Goal: Task Accomplishment & Management: Use online tool/utility

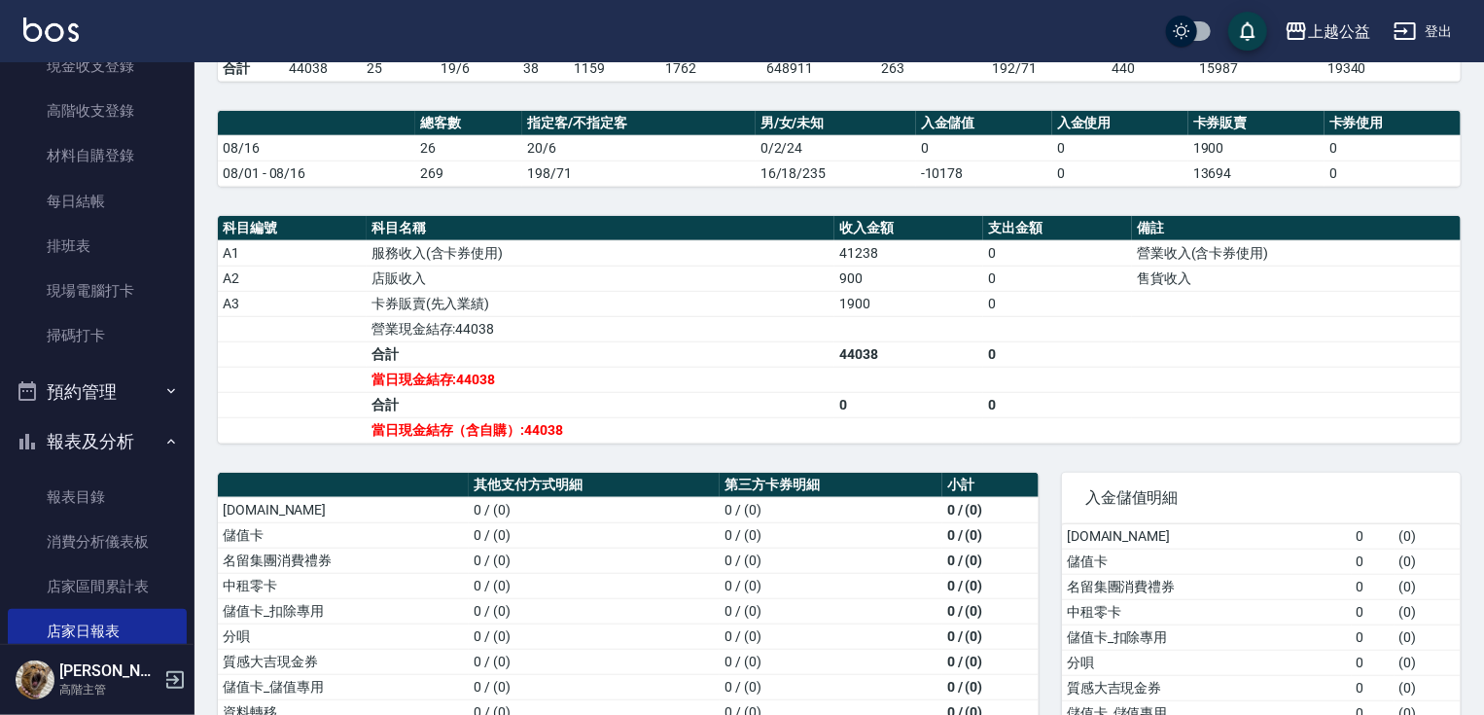
scroll to position [46, 0]
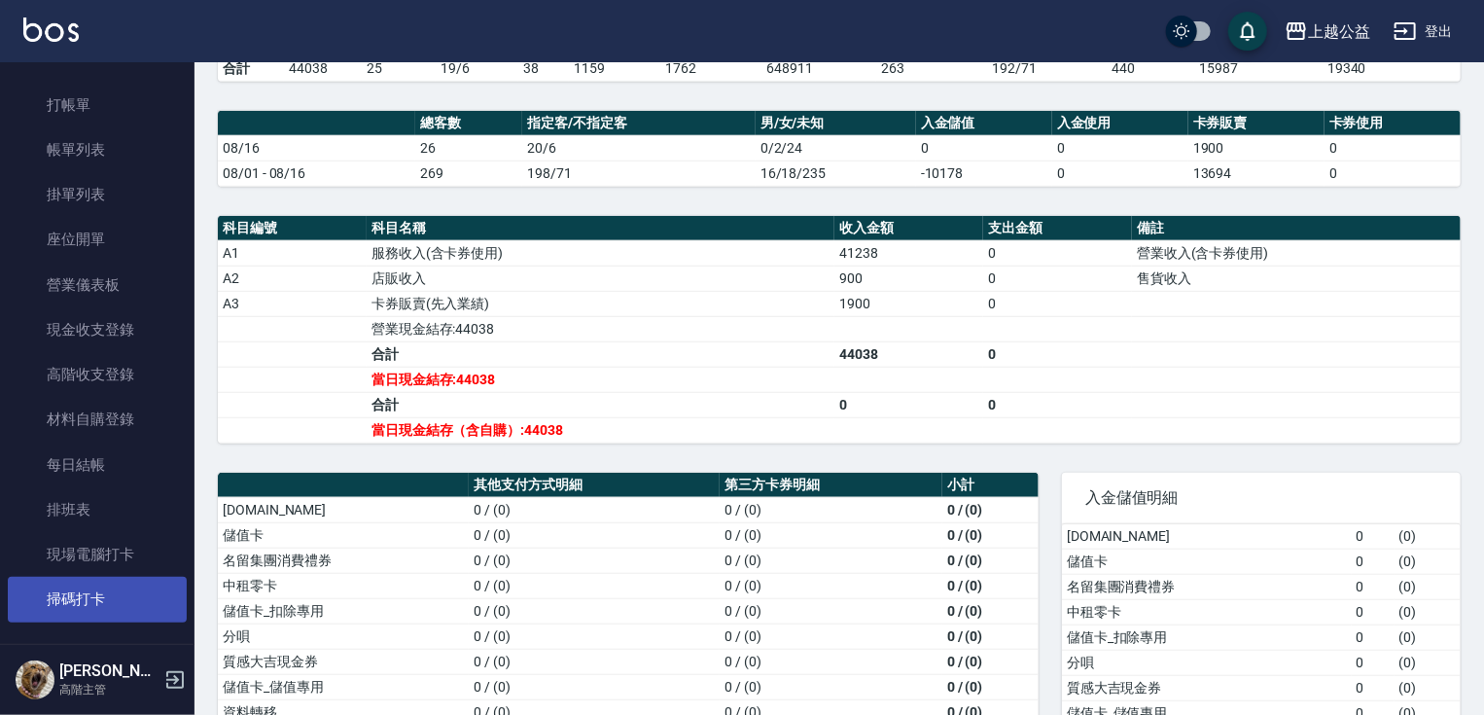
click at [112, 593] on link "掃碼打卡" at bounding box center [97, 599] width 179 height 45
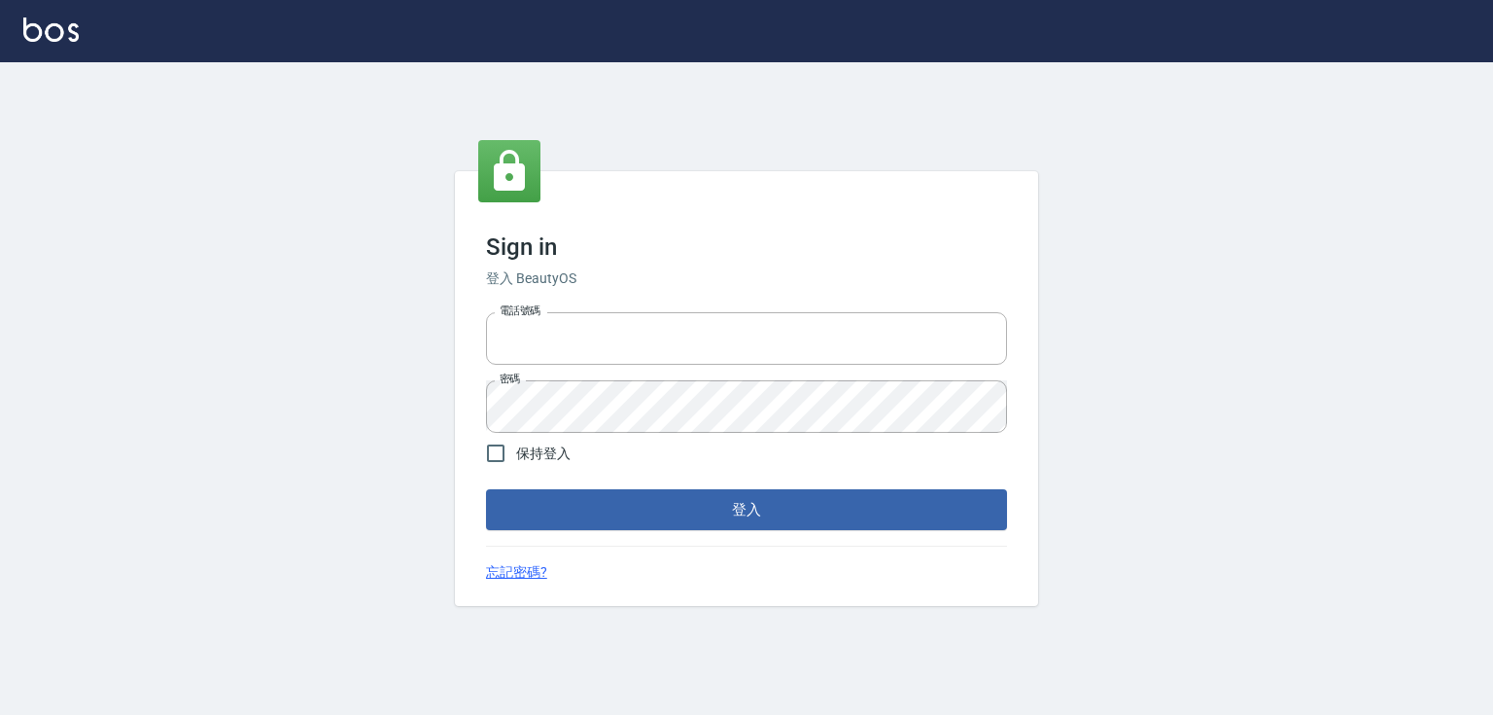
type input "0979268866"
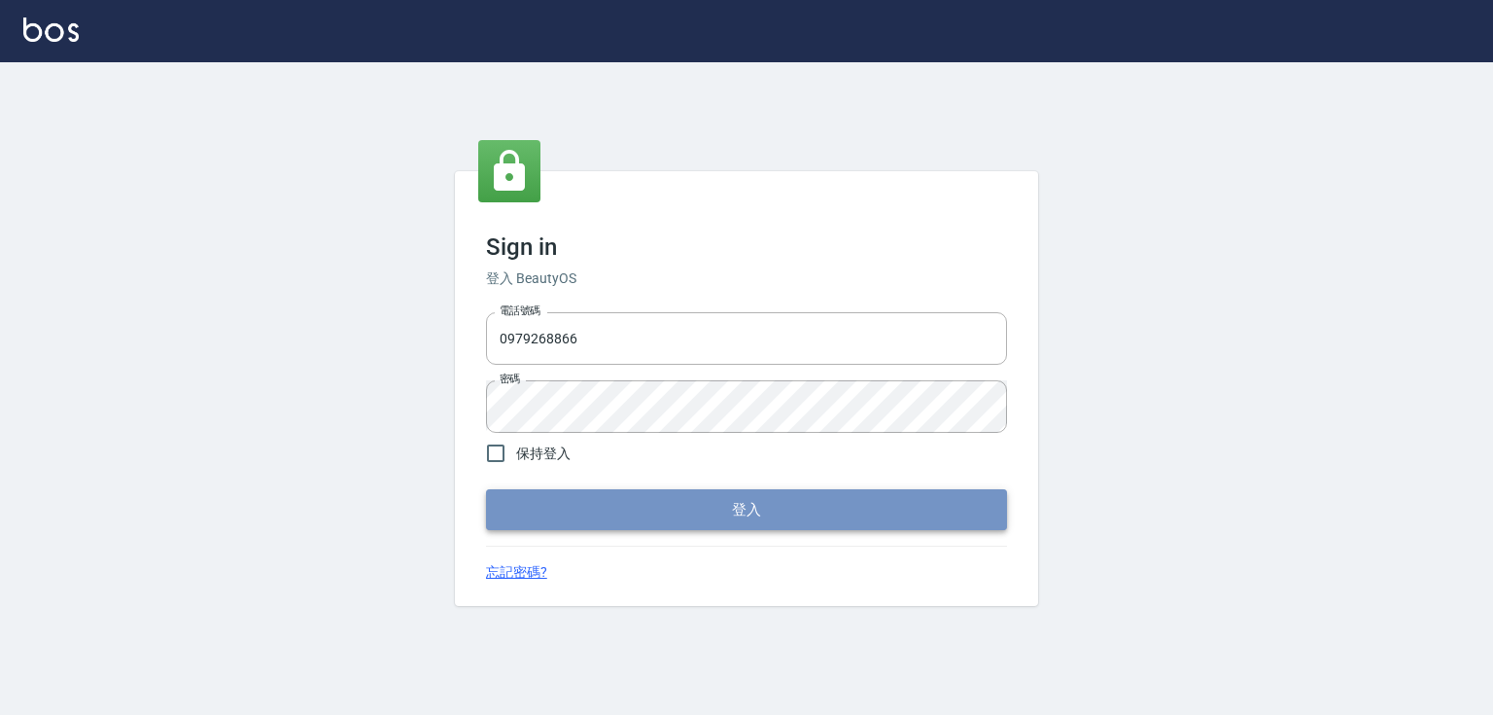
click at [588, 509] on button "登入" at bounding box center [746, 509] width 521 height 41
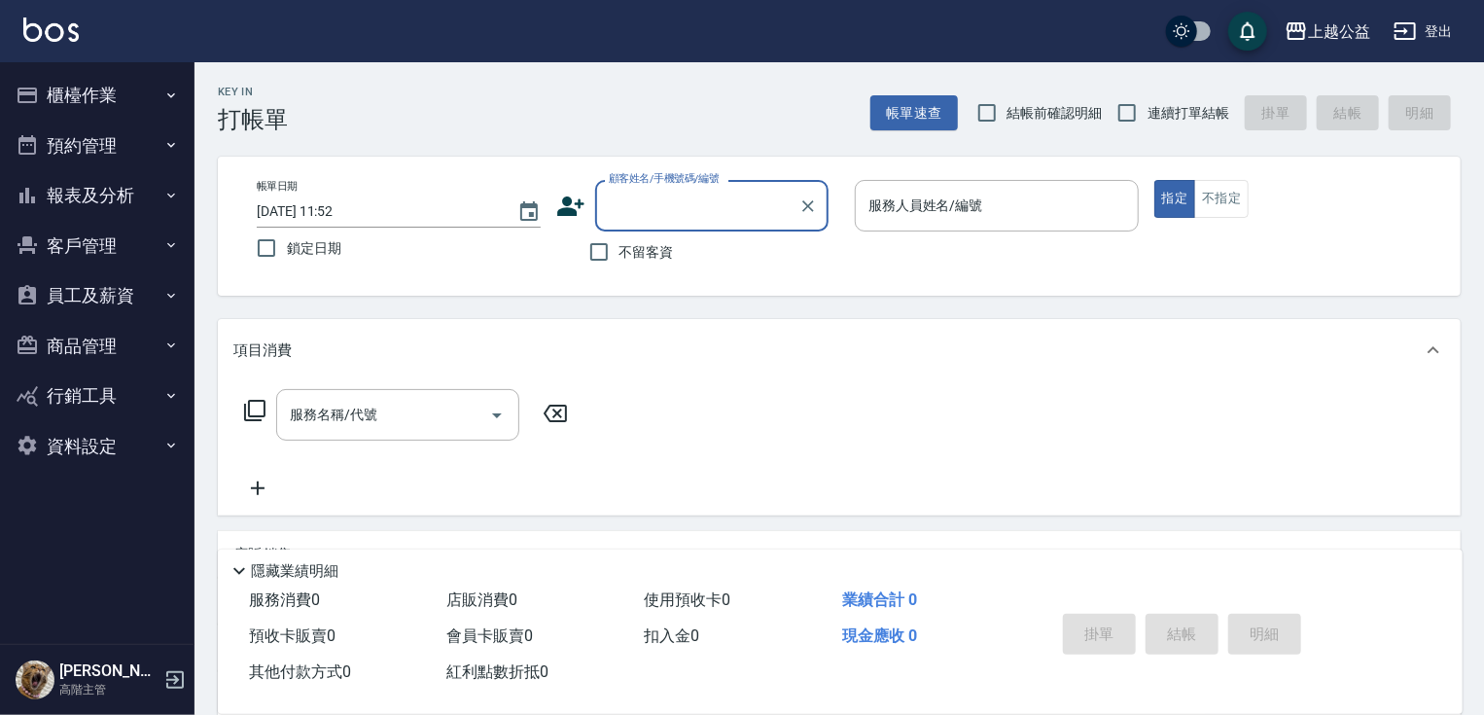
click at [106, 91] on button "櫃檯作業" at bounding box center [97, 95] width 179 height 51
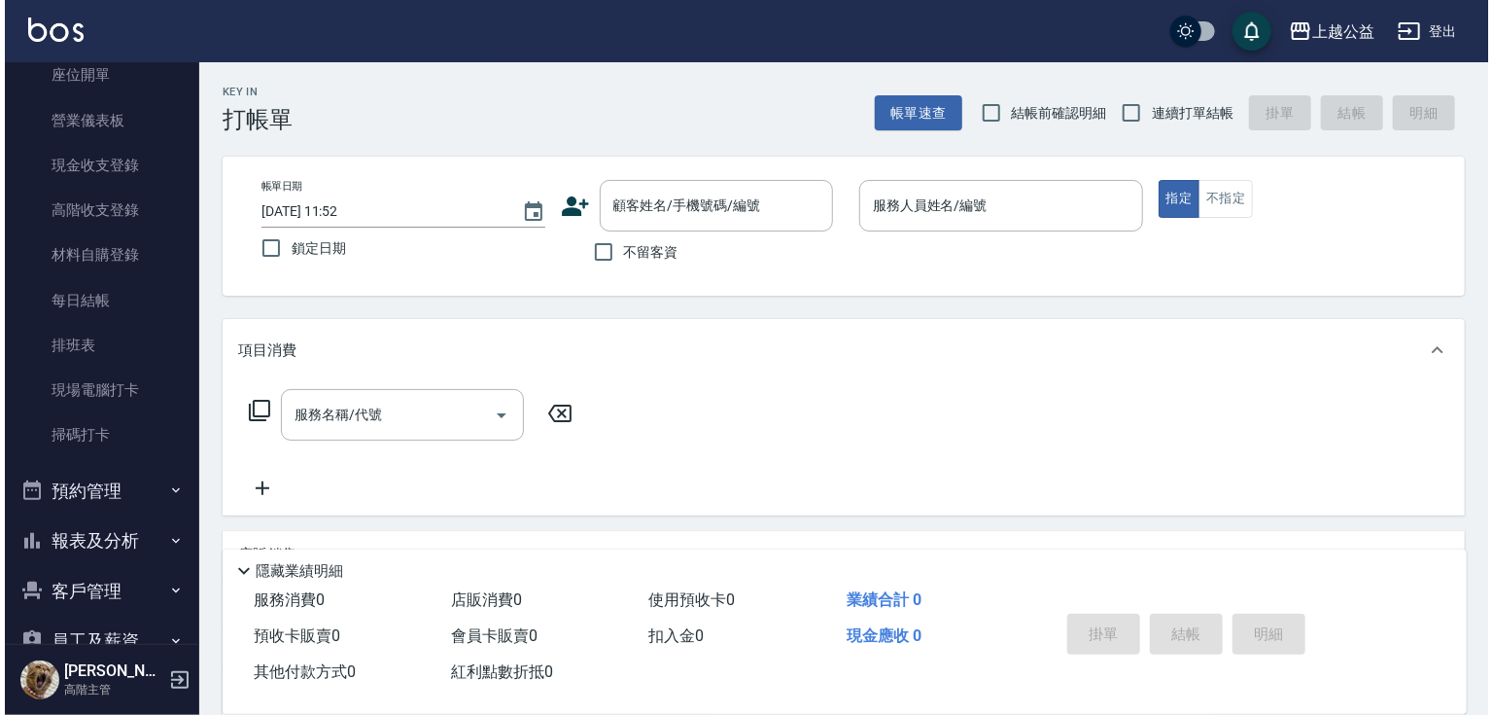
scroll to position [404, 0]
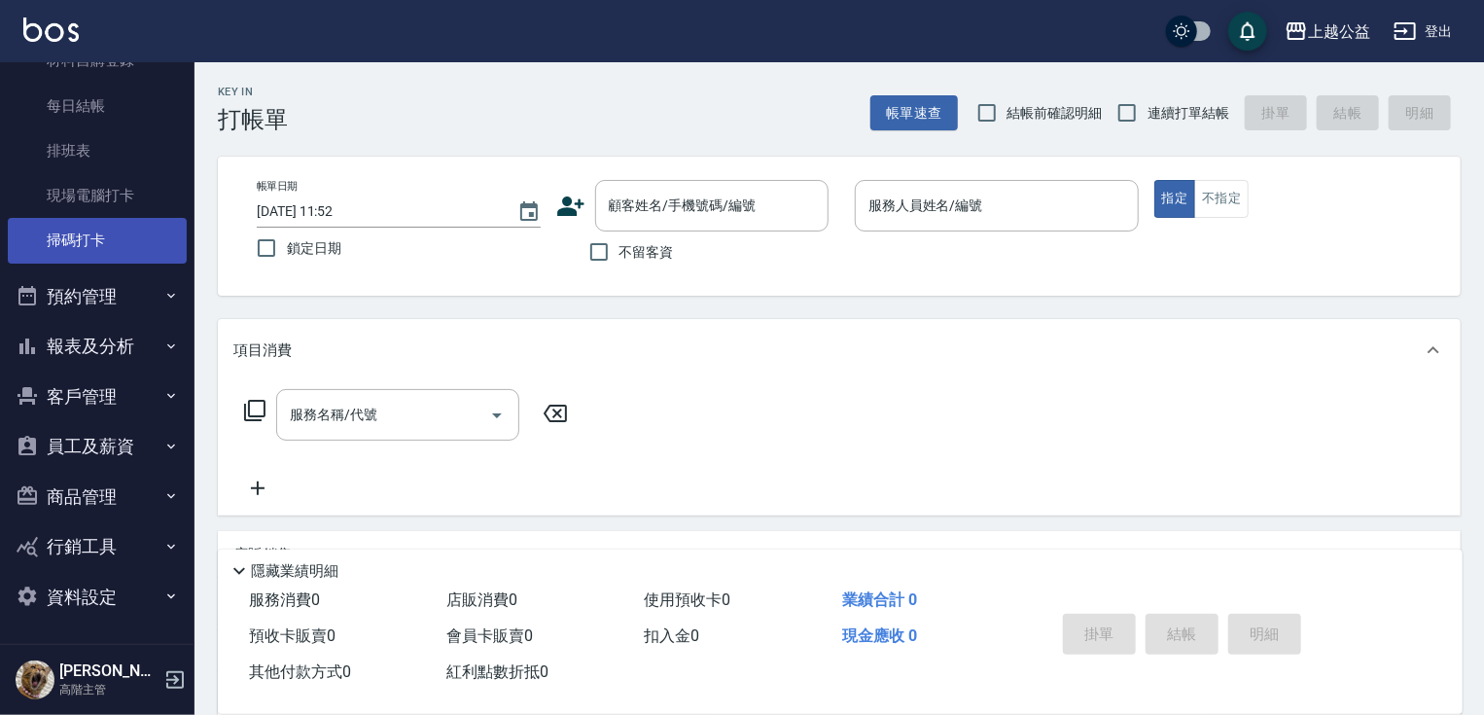
click at [146, 243] on link "掃碼打卡" at bounding box center [97, 240] width 179 height 45
